Goal: Navigation & Orientation: Find specific page/section

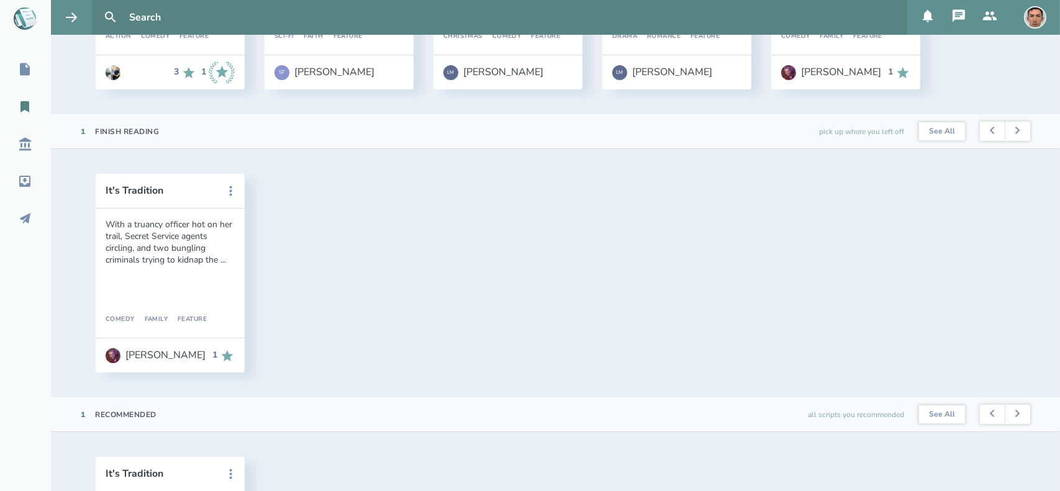
scroll to position [273, 0]
click at [29, 73] on icon at bounding box center [25, 69] width 10 height 12
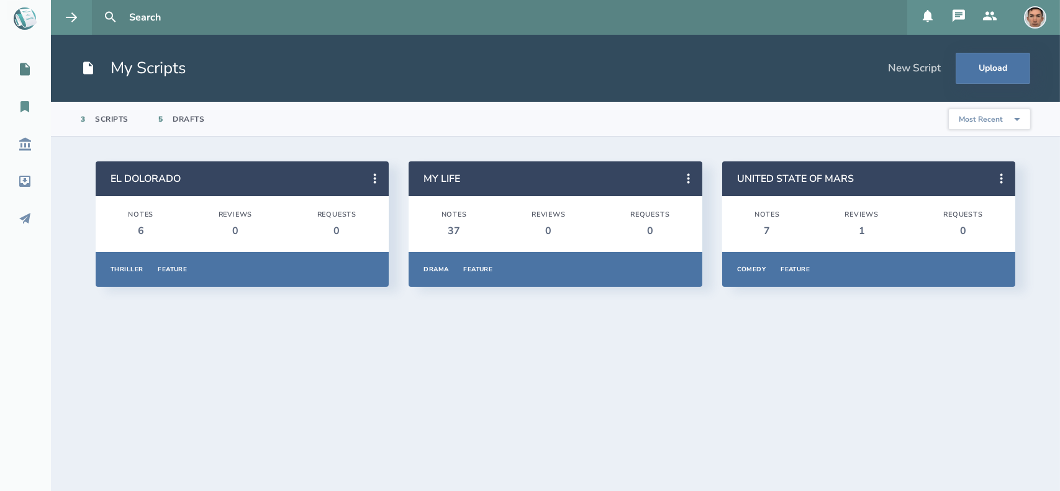
click at [23, 103] on icon at bounding box center [24, 106] width 9 height 11
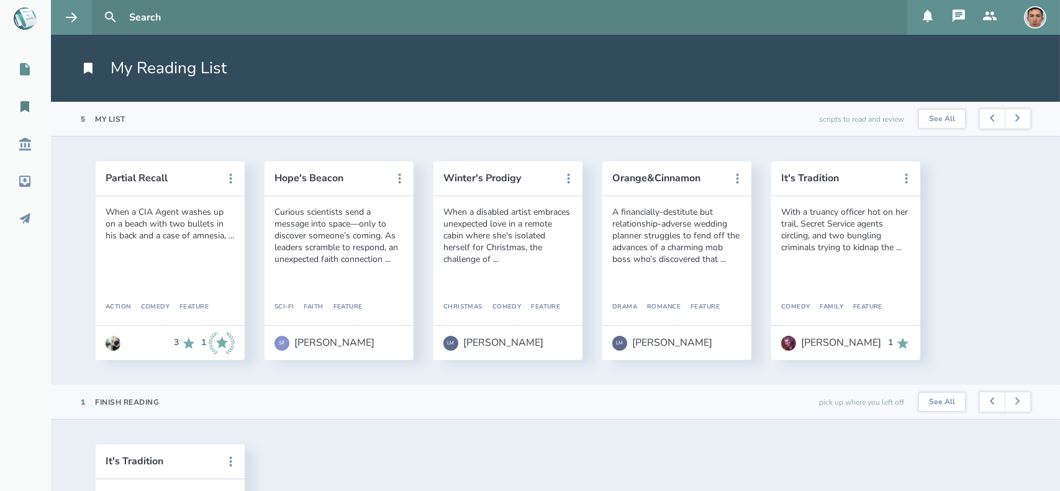
click at [21, 79] on link "My Scripts" at bounding box center [25, 69] width 51 height 27
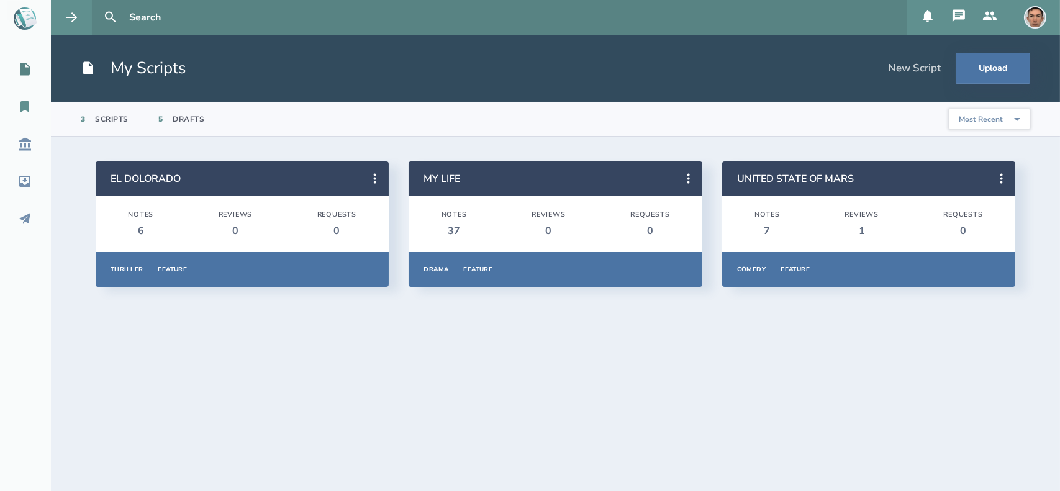
click at [21, 102] on icon at bounding box center [24, 106] width 9 height 11
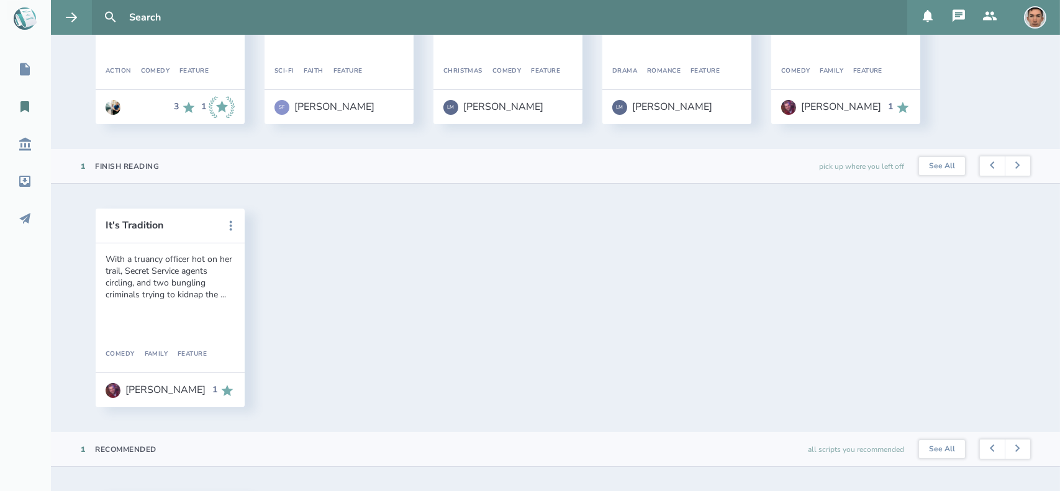
scroll to position [237, 0]
click at [140, 221] on button "It's Tradition" at bounding box center [162, 224] width 112 height 11
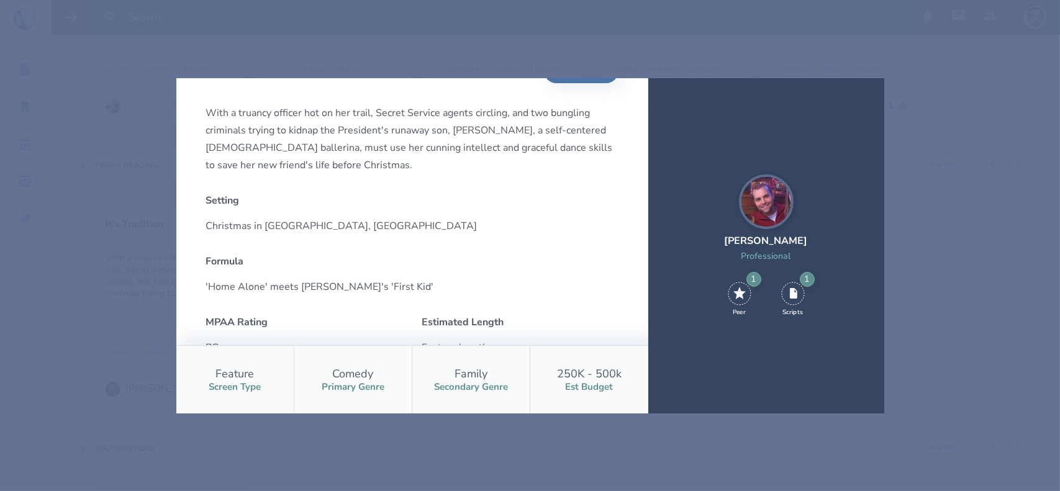
scroll to position [0, 0]
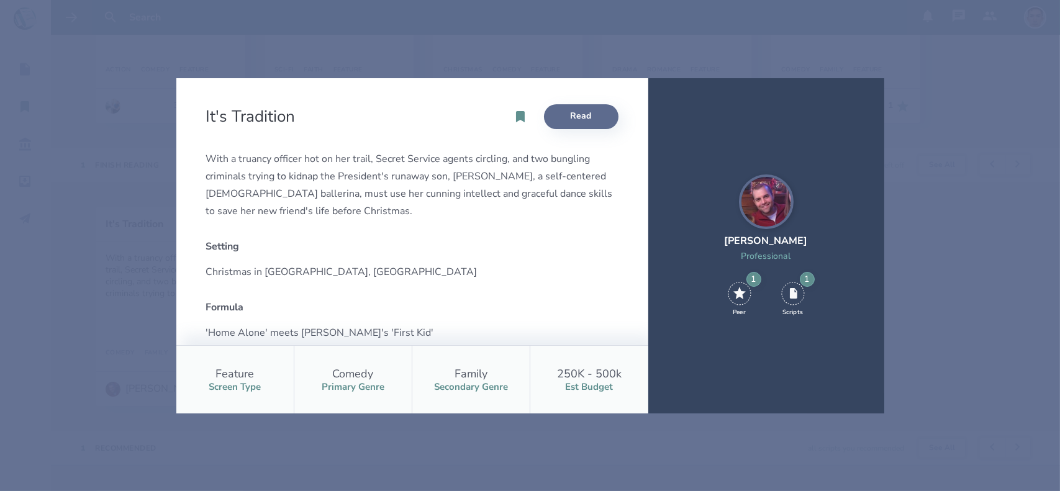
click at [575, 115] on link "Read" at bounding box center [581, 116] width 75 height 25
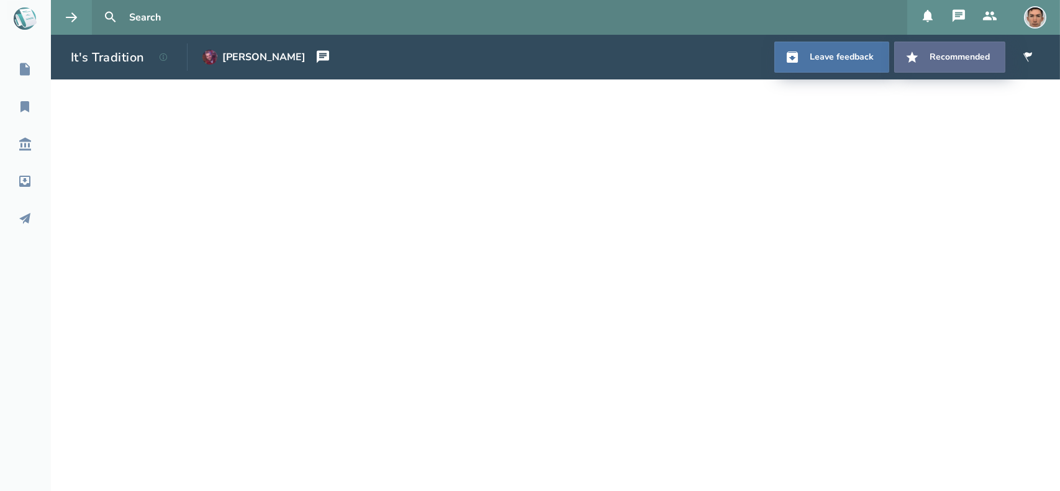
click at [942, 43] on button "Recommend ed" at bounding box center [949, 57] width 111 height 31
click at [1026, 55] on icon at bounding box center [1028, 56] width 9 height 9
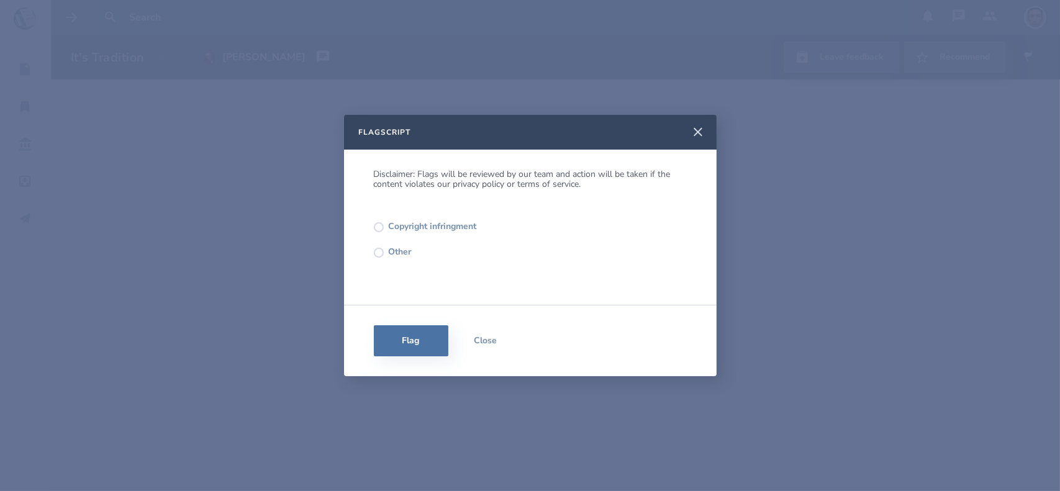
click at [699, 131] on icon at bounding box center [698, 132] width 9 height 9
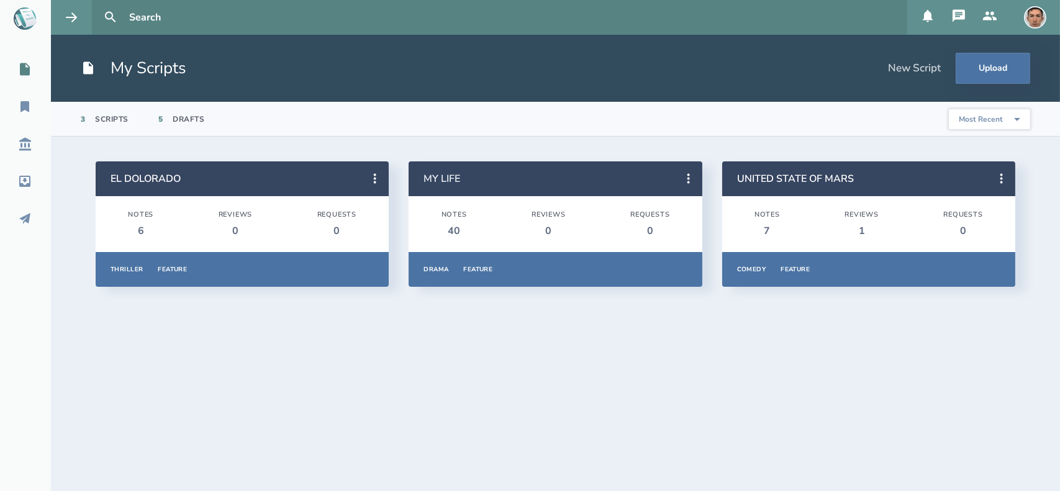
click at [450, 178] on link "MY LIFE" at bounding box center [442, 179] width 37 height 14
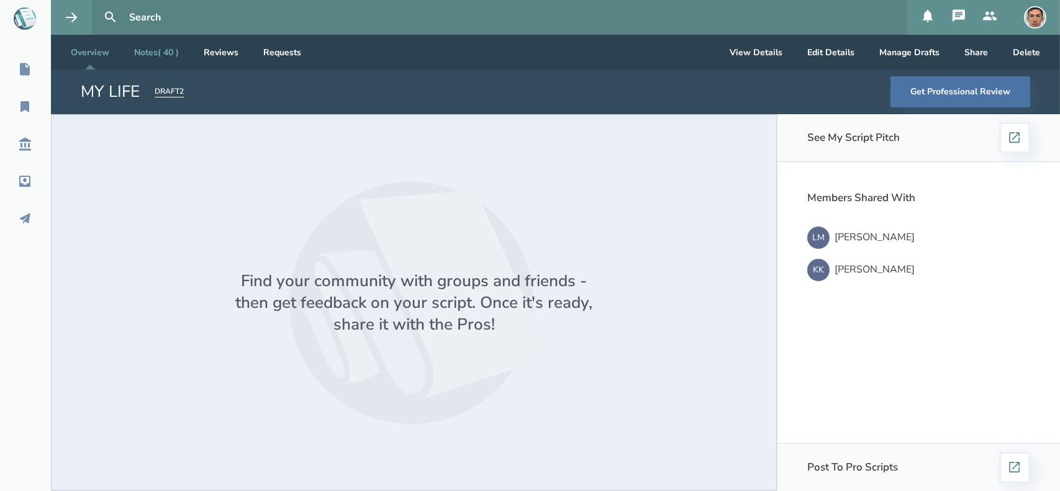
click at [151, 46] on link "Notes ( 40 )" at bounding box center [156, 52] width 65 height 35
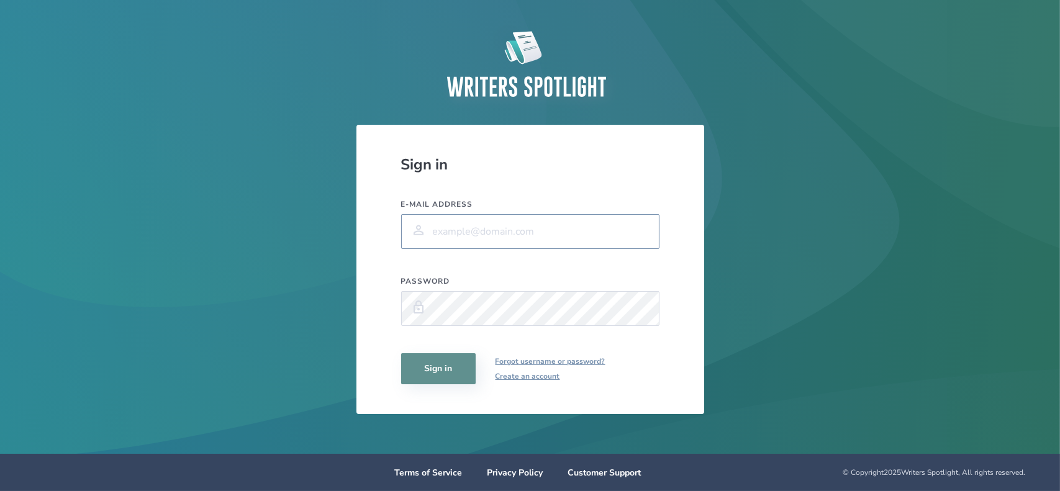
click at [512, 230] on input "E-mail address" at bounding box center [530, 231] width 258 height 35
type input "louis.delassault@gmail.com"
click at [401, 353] on button "Sign in" at bounding box center [438, 368] width 75 height 31
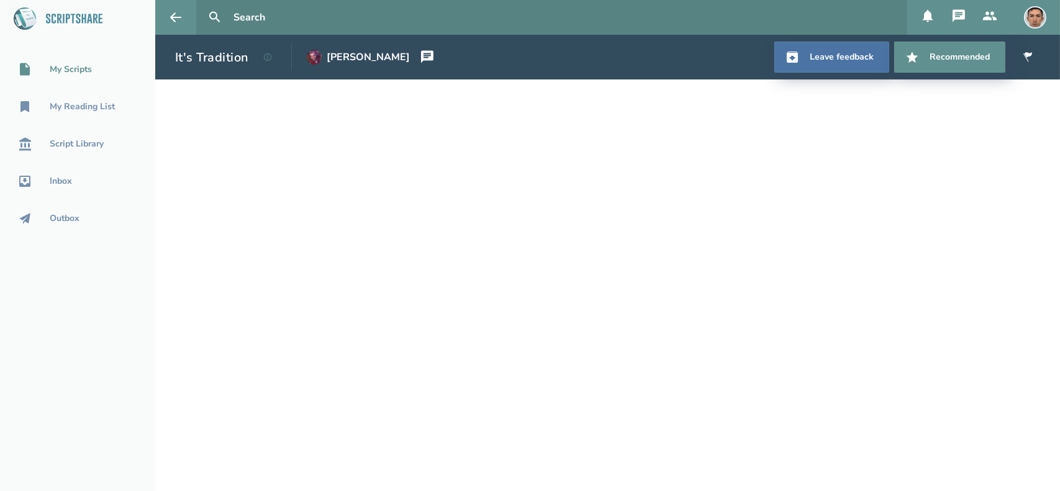
drag, startPoint x: 224, startPoint y: 55, endPoint x: 74, endPoint y: 65, distance: 150.6
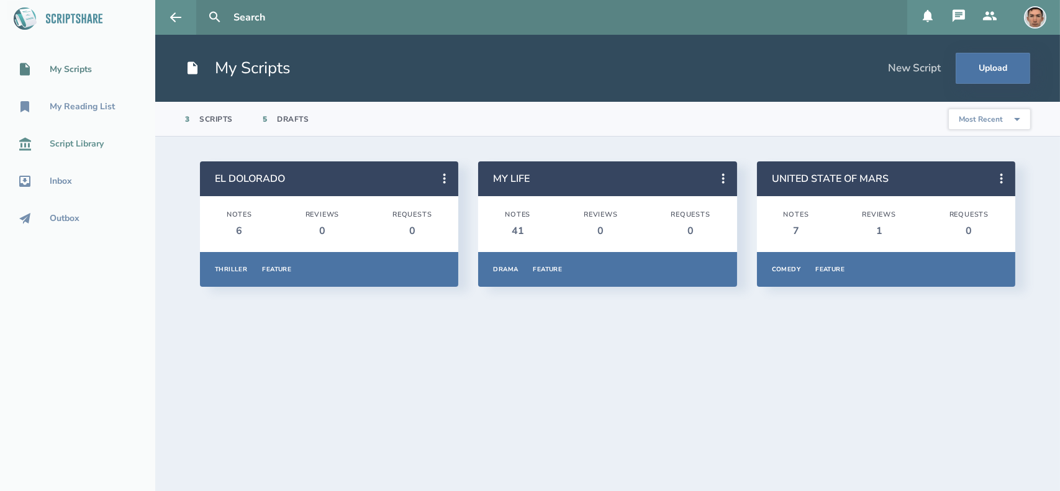
click at [74, 146] on div "Script Library" at bounding box center [77, 144] width 54 height 10
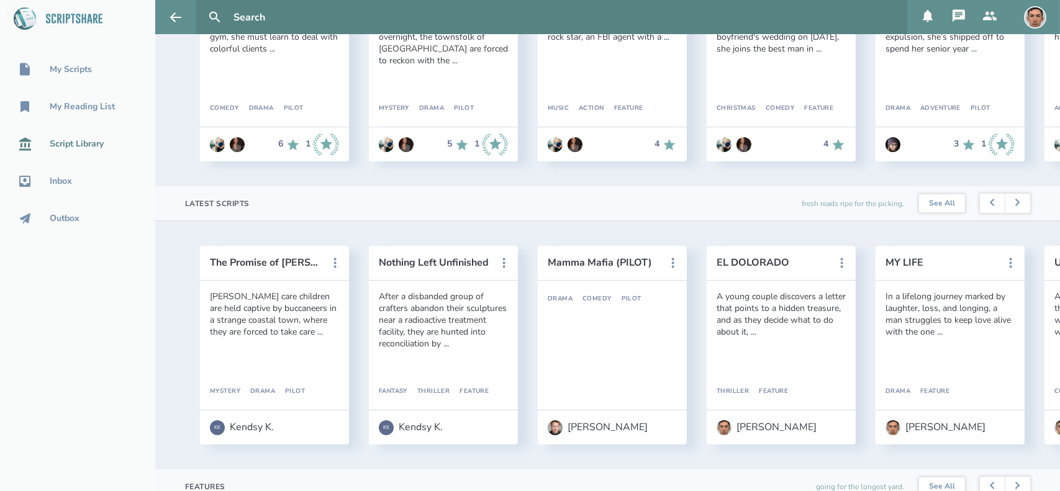
scroll to position [199, 0]
click at [84, 102] on div "My Reading List" at bounding box center [82, 107] width 65 height 10
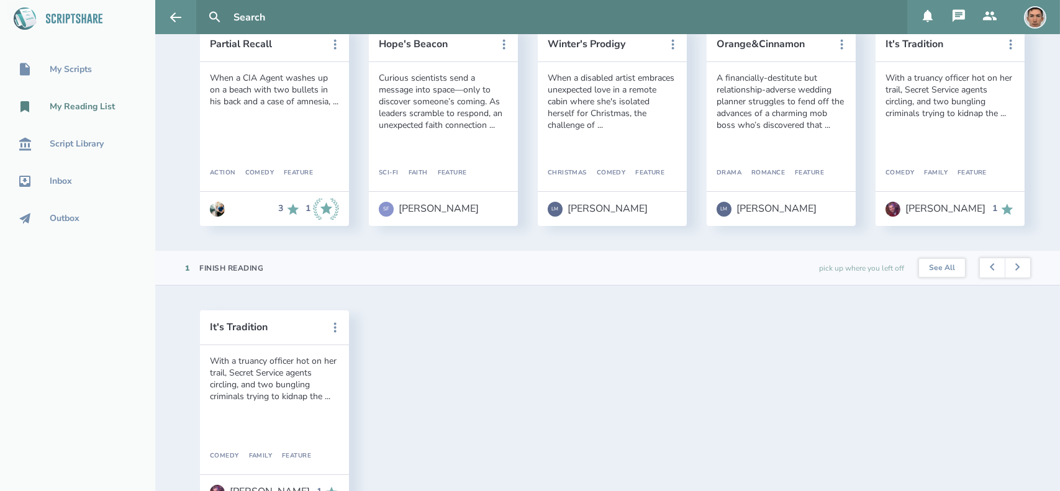
scroll to position [149, 0]
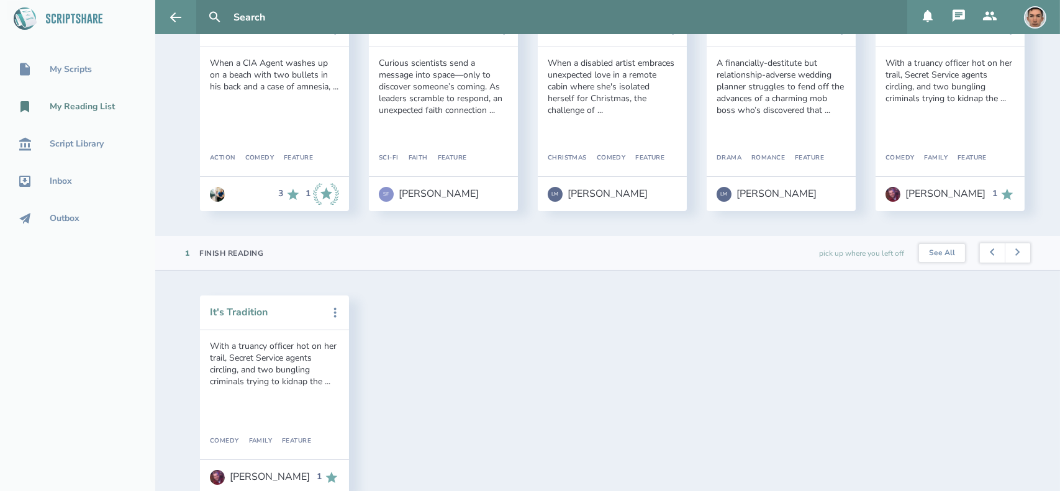
click at [242, 318] on button "It's Tradition" at bounding box center [266, 312] width 112 height 11
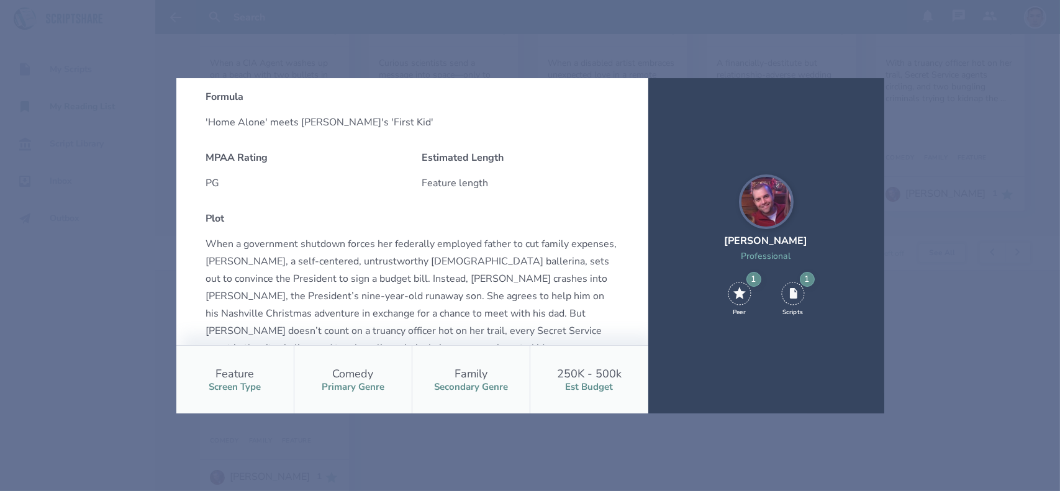
scroll to position [0, 0]
